Goal: Task Accomplishment & Management: Manage account settings

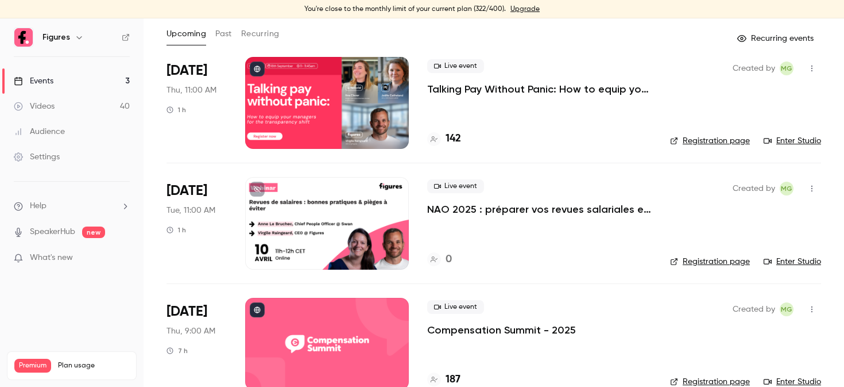
scroll to position [84, 0]
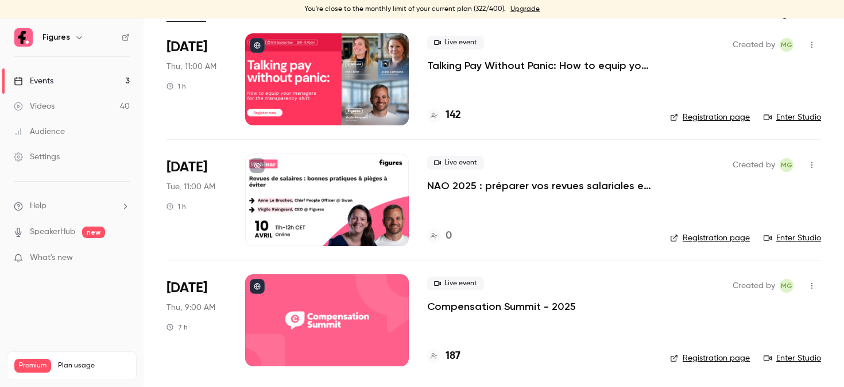
click at [333, 299] on div at bounding box center [327, 320] width 164 height 92
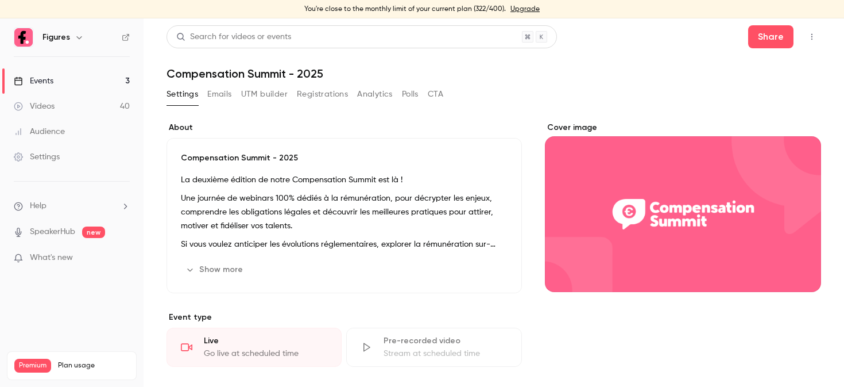
click at [328, 95] on button "Registrations" at bounding box center [322, 94] width 51 height 18
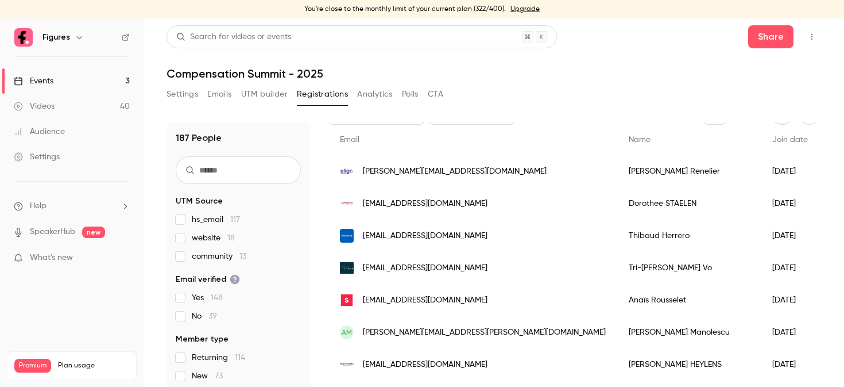
scroll to position [79, 0]
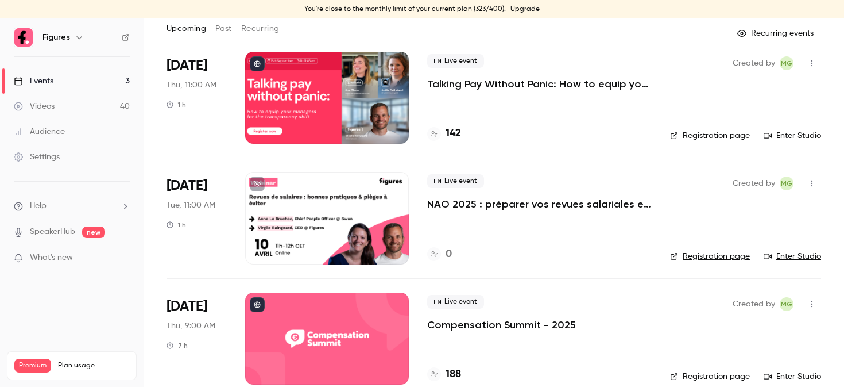
scroll to position [84, 0]
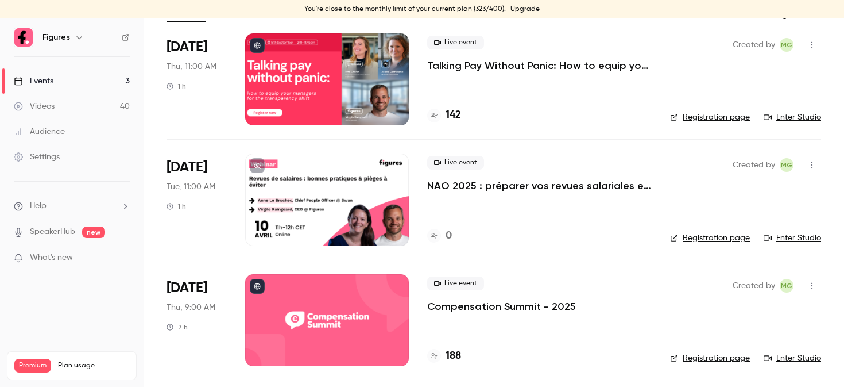
click at [312, 327] on div at bounding box center [327, 320] width 164 height 92
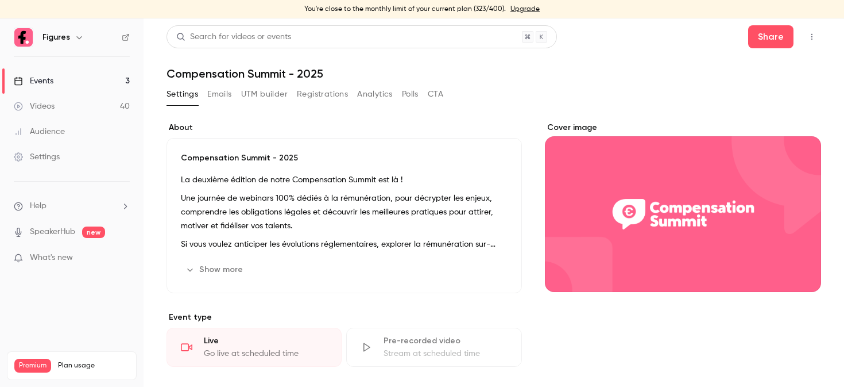
click at [317, 99] on button "Registrations" at bounding box center [322, 94] width 51 height 18
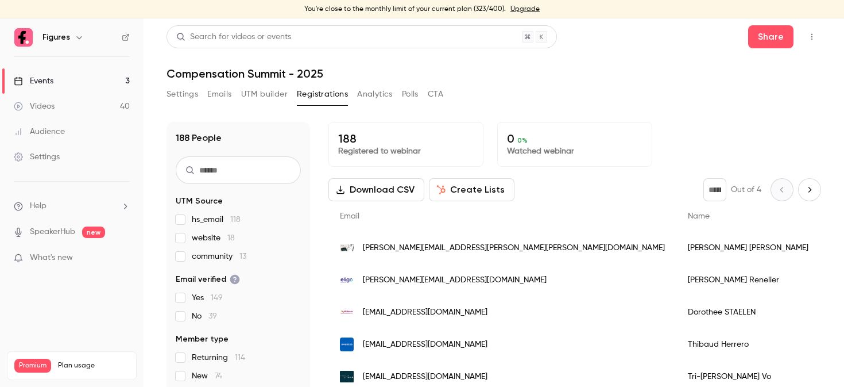
click at [256, 164] on input "text" at bounding box center [238, 170] width 125 height 28
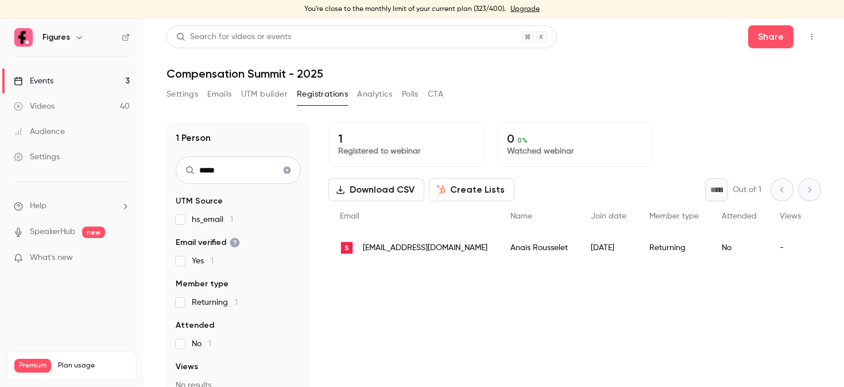
click at [403, 249] on span "[EMAIL_ADDRESS][DOMAIN_NAME]" at bounding box center [425, 248] width 125 height 12
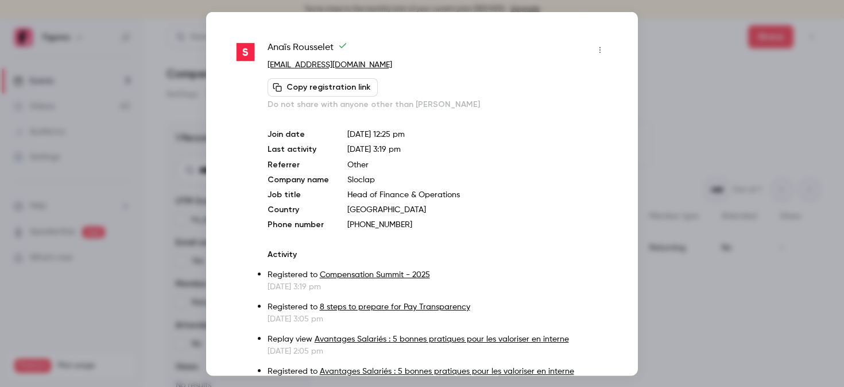
click at [715, 59] on div at bounding box center [422, 193] width 844 height 387
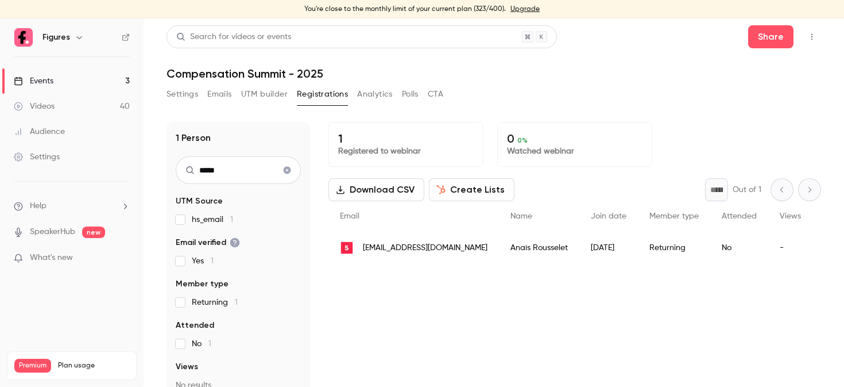
drag, startPoint x: 252, startPoint y: 167, endPoint x: 165, endPoint y: 165, distance: 86.7
click at [165, 165] on main "Search for videos or events Share Compensation Summit - 2025 Settings Emails UT…" at bounding box center [494, 202] width 701 height 368
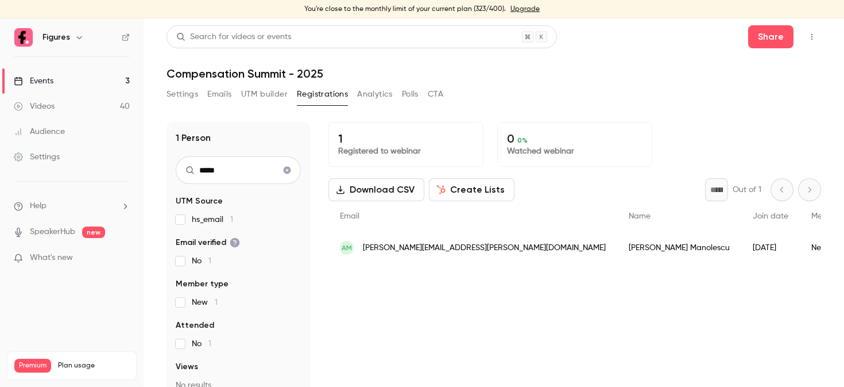
click at [413, 248] on span "[PERSON_NAME][EMAIL_ADDRESS][PERSON_NAME][DOMAIN_NAME]" at bounding box center [484, 248] width 243 height 12
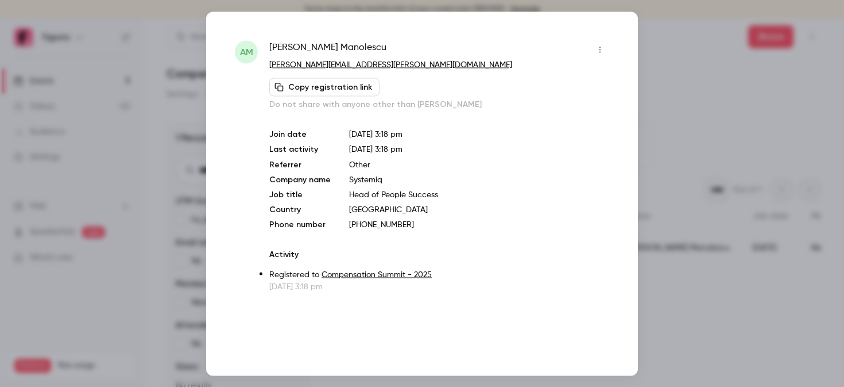
click at [707, 103] on div at bounding box center [422, 193] width 844 height 387
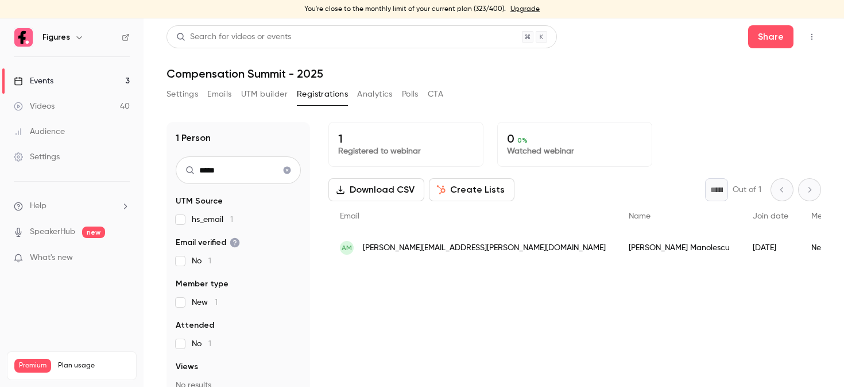
click at [432, 250] on span "[PERSON_NAME][EMAIL_ADDRESS][PERSON_NAME][DOMAIN_NAME]" at bounding box center [484, 248] width 243 height 12
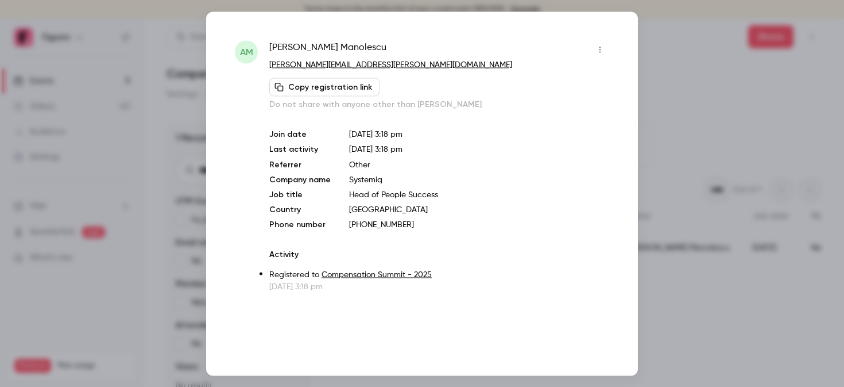
click at [663, 125] on div at bounding box center [422, 193] width 844 height 387
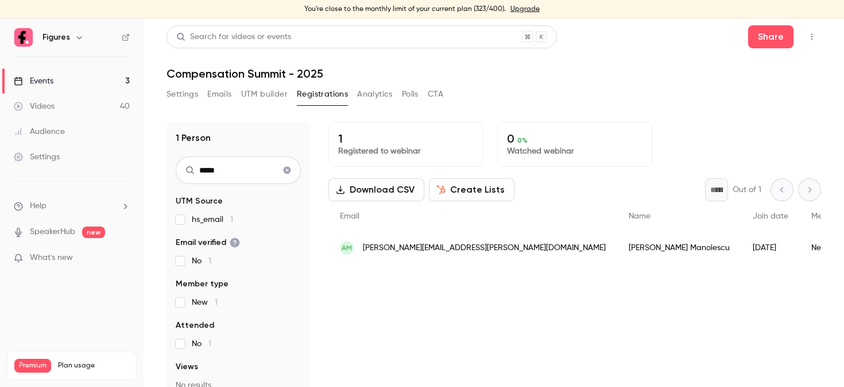
drag, startPoint x: 252, startPoint y: 176, endPoint x: 186, endPoint y: 172, distance: 65.6
click at [186, 172] on div "*****" at bounding box center [238, 170] width 125 height 28
type input "******"
click at [383, 243] on span "[PERSON_NAME][EMAIL_ADDRESS][DOMAIN_NAME]" at bounding box center [455, 248] width 184 height 12
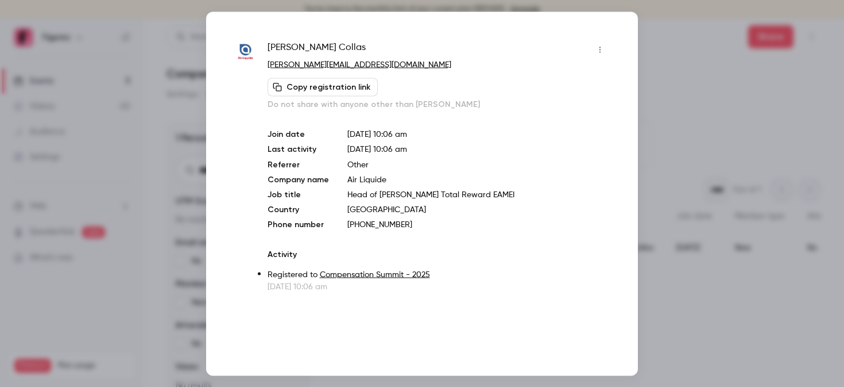
click at [671, 50] on div at bounding box center [422, 193] width 844 height 387
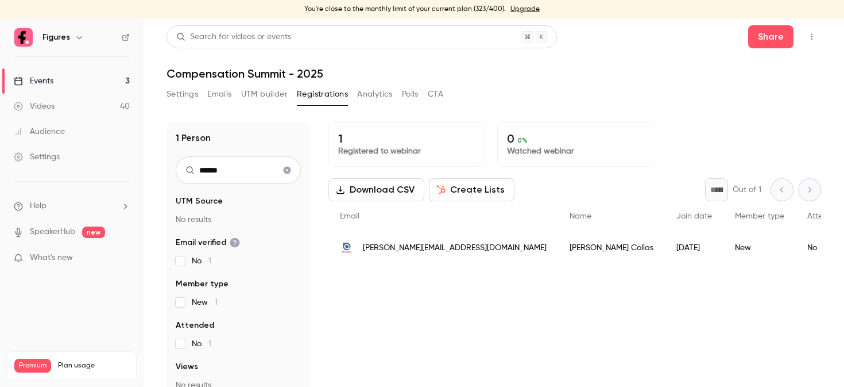
click at [175, 98] on button "Settings" at bounding box center [183, 94] width 32 height 18
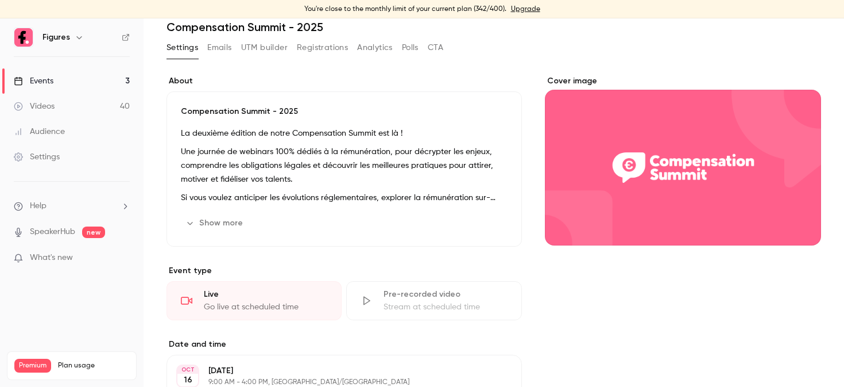
scroll to position [49, 0]
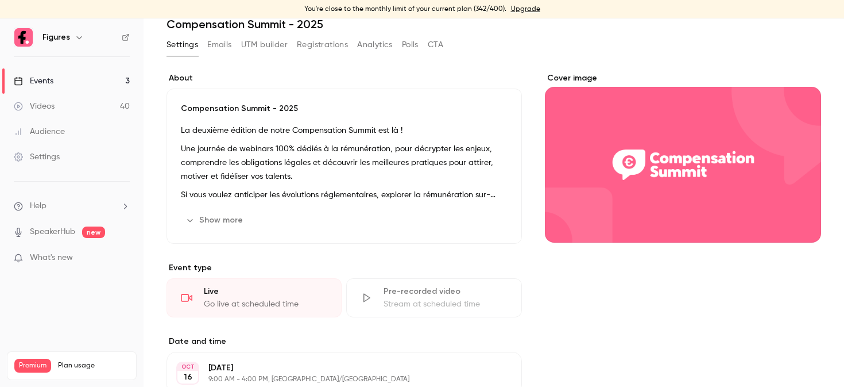
click at [226, 218] on button "Show more" at bounding box center [215, 220] width 69 height 18
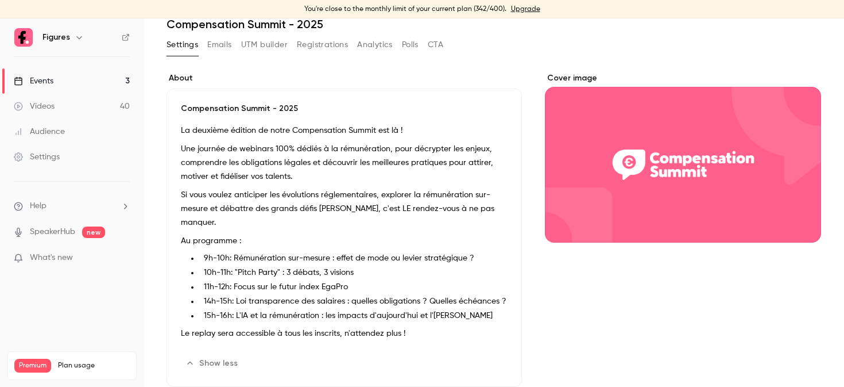
click at [183, 47] on button "Settings" at bounding box center [183, 45] width 32 height 18
click at [314, 48] on button "Registrations" at bounding box center [322, 45] width 51 height 18
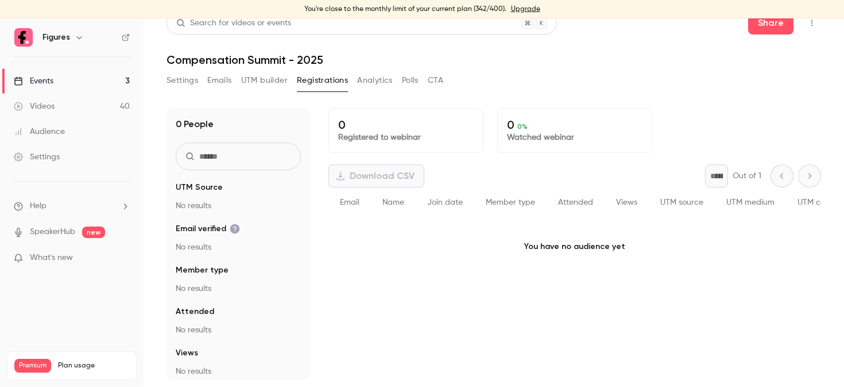
scroll to position [14, 0]
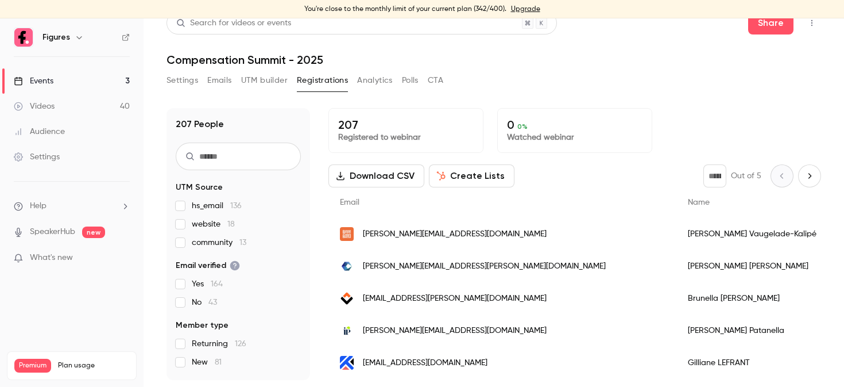
click at [214, 153] on input "text" at bounding box center [238, 156] width 125 height 28
paste input "**********"
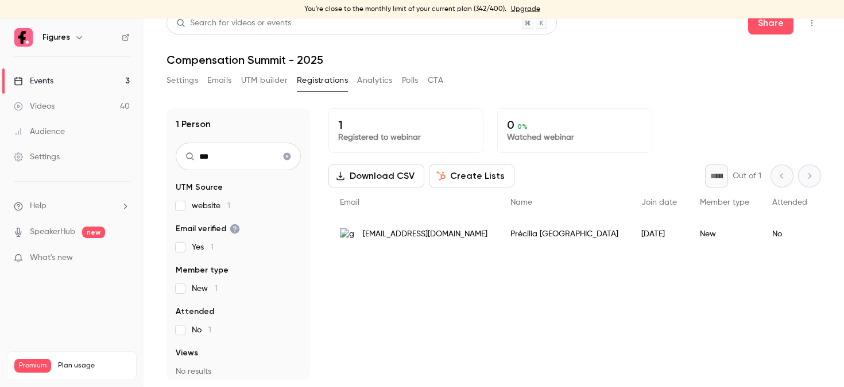
type input "*"
click at [418, 242] on div "PG [EMAIL_ADDRESS][DOMAIN_NAME]" at bounding box center [414, 234] width 171 height 32
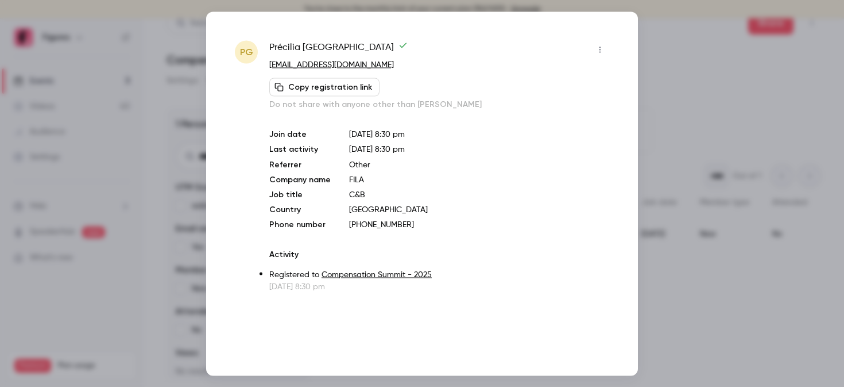
click at [651, 94] on div at bounding box center [422, 193] width 844 height 387
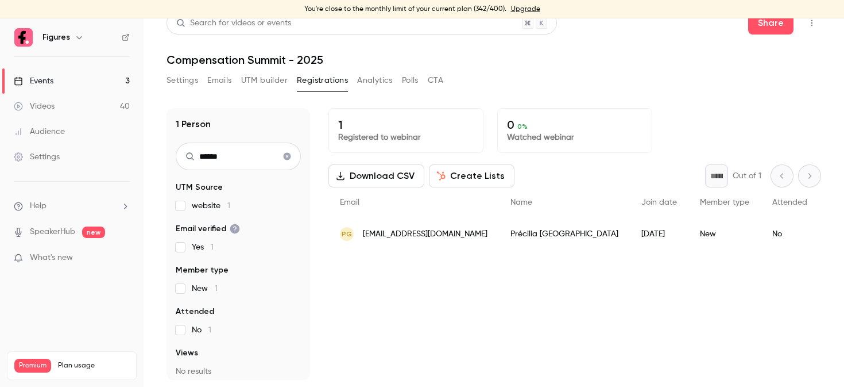
drag, startPoint x: 250, startPoint y: 158, endPoint x: 181, endPoint y: 157, distance: 68.9
click at [181, 157] on input "******" at bounding box center [238, 156] width 125 height 28
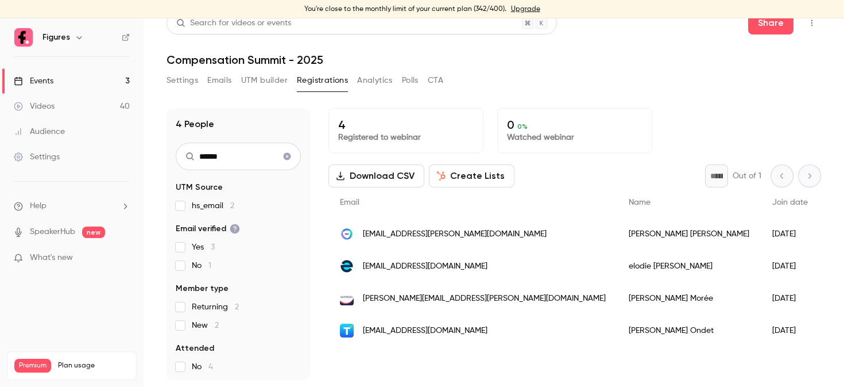
click at [415, 333] on span "[EMAIL_ADDRESS][DOMAIN_NAME]" at bounding box center [425, 330] width 125 height 12
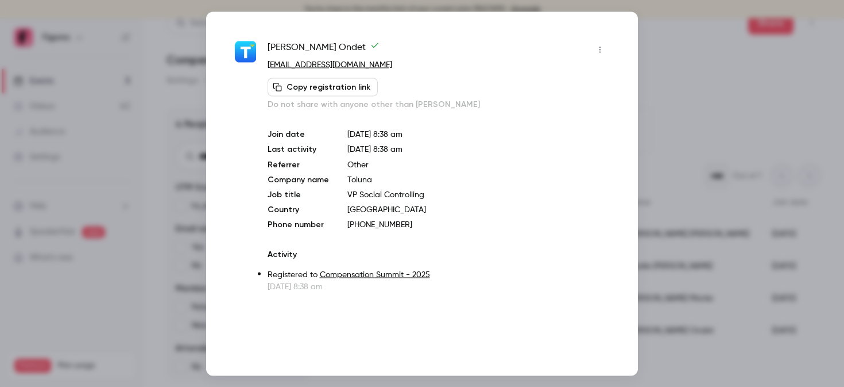
click at [625, 87] on div "[PERSON_NAME] [EMAIL_ADDRESS][DOMAIN_NAME] Copy registration link Do not share …" at bounding box center [422, 193] width 432 height 364
click at [666, 80] on div at bounding box center [422, 193] width 844 height 387
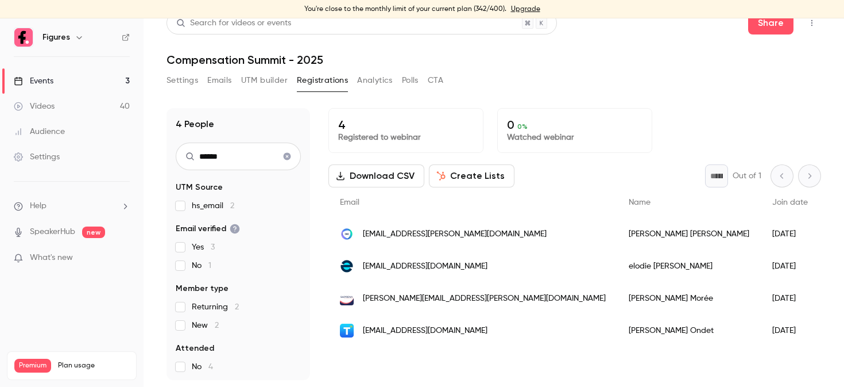
drag, startPoint x: 244, startPoint y: 153, endPoint x: 142, endPoint y: 153, distance: 101.7
click at [142, 153] on div "Figures Events 3 Videos 40 Audience Settings Help SpeakerHub new What's new Pre…" at bounding box center [422, 202] width 844 height 368
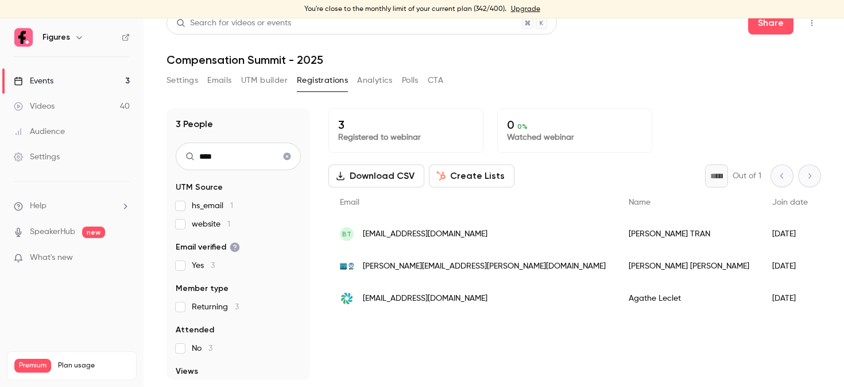
click at [411, 228] on span "[EMAIL_ADDRESS][DOMAIN_NAME]" at bounding box center [425, 234] width 125 height 12
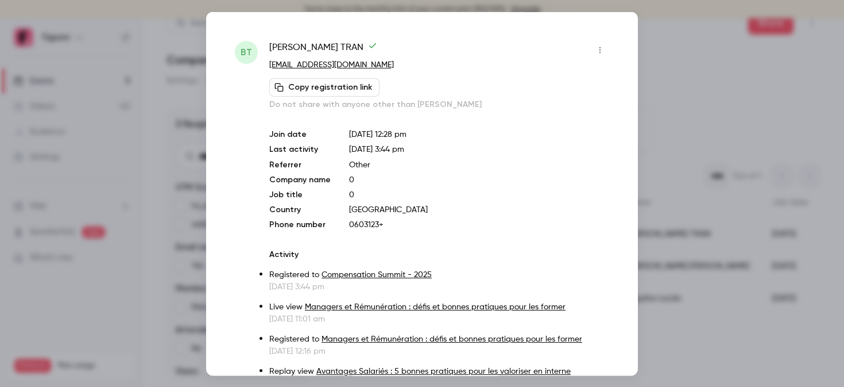
click at [687, 90] on div at bounding box center [422, 193] width 844 height 387
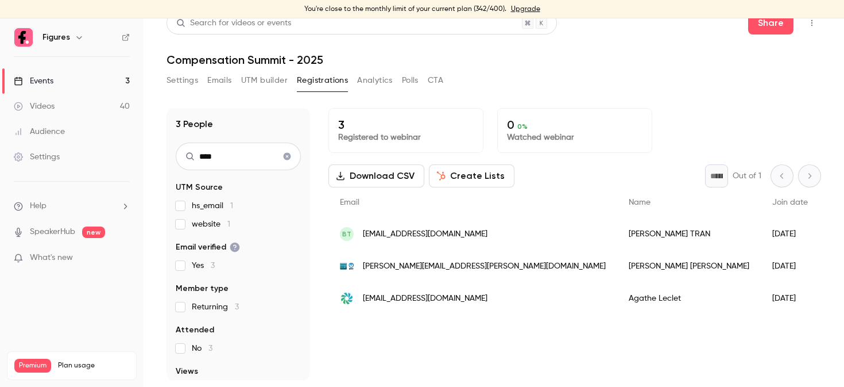
drag, startPoint x: 239, startPoint y: 152, endPoint x: 160, endPoint y: 152, distance: 79.8
click at [160, 152] on main "Search for videos or events Share Compensation Summit - 2025 Settings Emails UT…" at bounding box center [494, 202] width 701 height 368
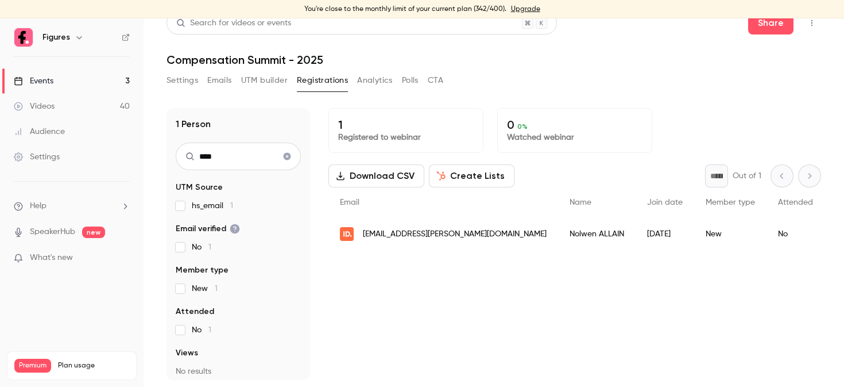
click at [388, 232] on span "[EMAIL_ADDRESS][PERSON_NAME][DOMAIN_NAME]" at bounding box center [455, 234] width 184 height 12
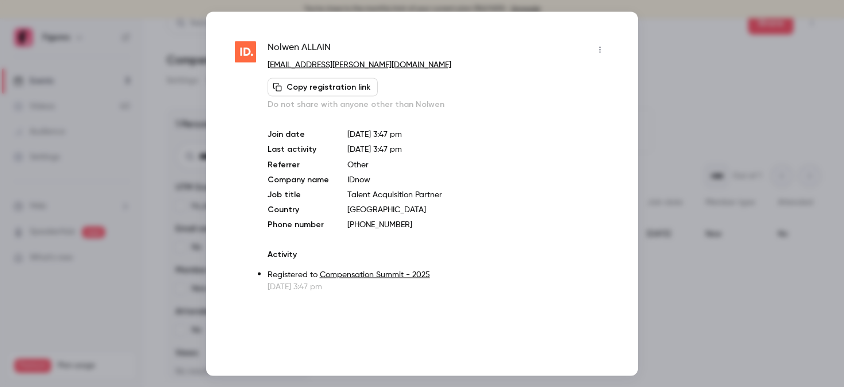
click at [715, 72] on div at bounding box center [422, 193] width 844 height 387
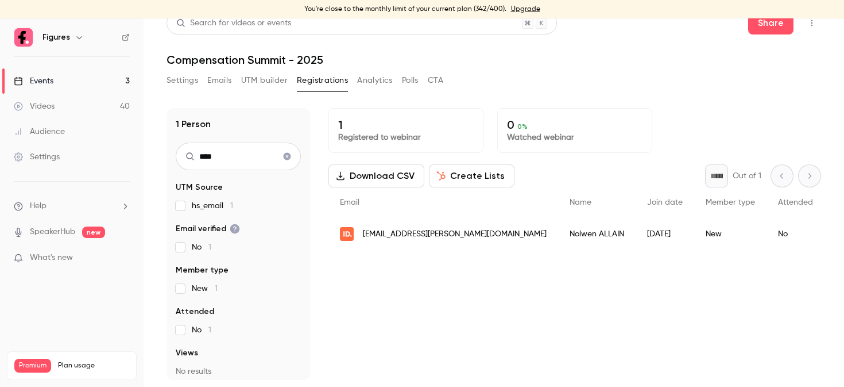
drag, startPoint x: 242, startPoint y: 155, endPoint x: 150, endPoint y: 154, distance: 91.9
click at [150, 154] on main "Search for videos or events Share Compensation Summit - 2025 Settings Emails UT…" at bounding box center [494, 202] width 701 height 368
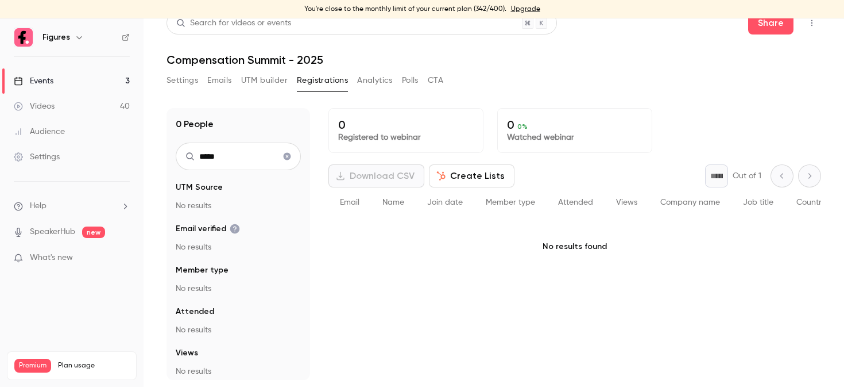
drag, startPoint x: 226, startPoint y: 153, endPoint x: 149, endPoint y: 154, distance: 77.0
click at [149, 154] on main "Search for videos or events Share Compensation Summit - 2025 Settings Emails UT…" at bounding box center [494, 202] width 701 height 368
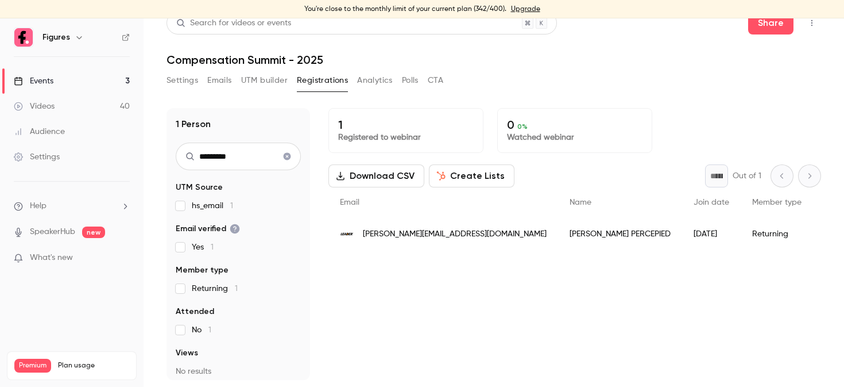
type input "*********"
click at [469, 226] on div "[PERSON_NAME][EMAIL_ADDRESS][DOMAIN_NAME]" at bounding box center [444, 234] width 230 height 32
